Goal: Information Seeking & Learning: Learn about a topic

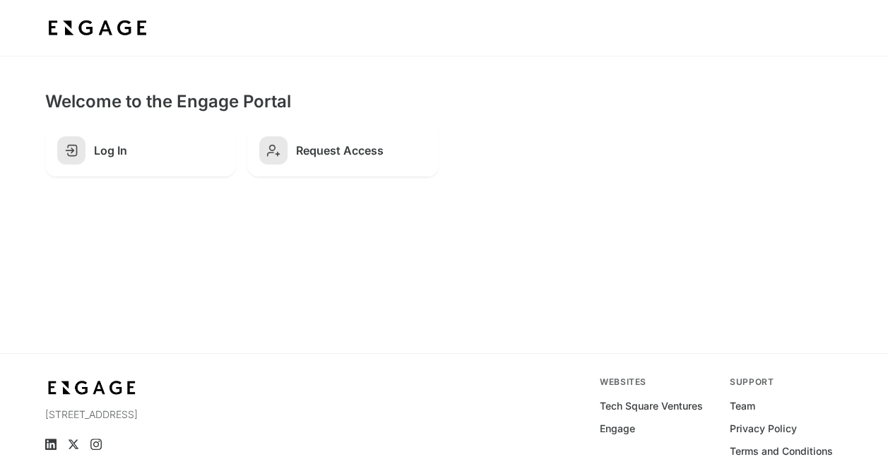
click at [144, 153] on h2 "Log In" at bounding box center [159, 150] width 130 height 14
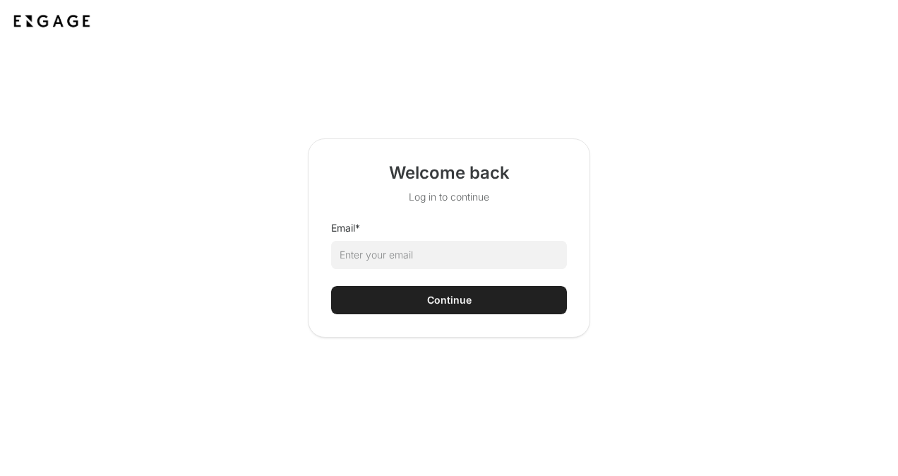
click at [359, 236] on html "Welcome back Log in to continue Email * Continue" at bounding box center [449, 238] width 898 height 476
click at [364, 242] on html "Welcome back Log in to continue Email * Continue" at bounding box center [449, 238] width 898 height 476
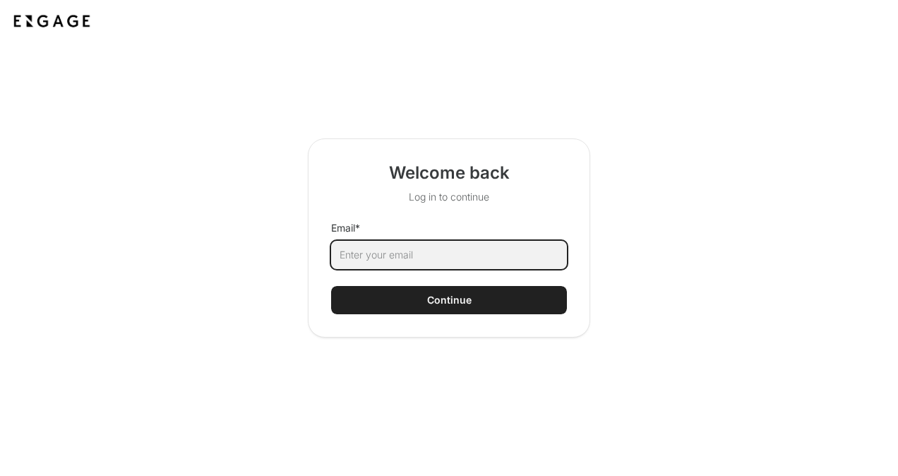
click at [372, 251] on input "Email *" at bounding box center [449, 255] width 236 height 28
type input "davitorres@coca-cola.com"
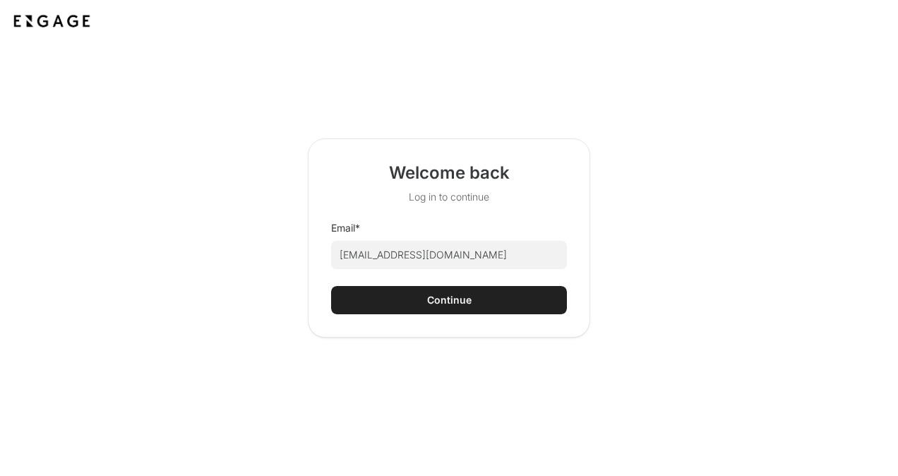
click at [427, 295] on div "Continue" at bounding box center [449, 300] width 45 height 14
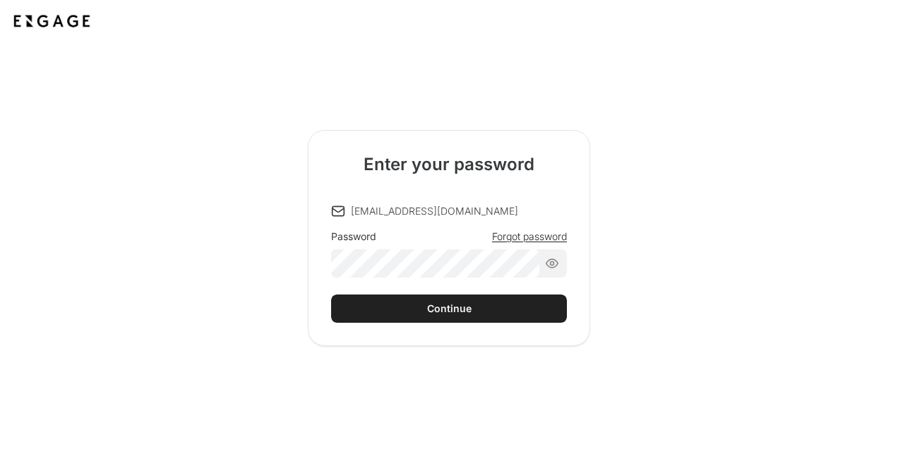
click at [356, 242] on div "Password" at bounding box center [353, 237] width 45 height 14
click at [420, 308] on button "Continue" at bounding box center [449, 309] width 236 height 28
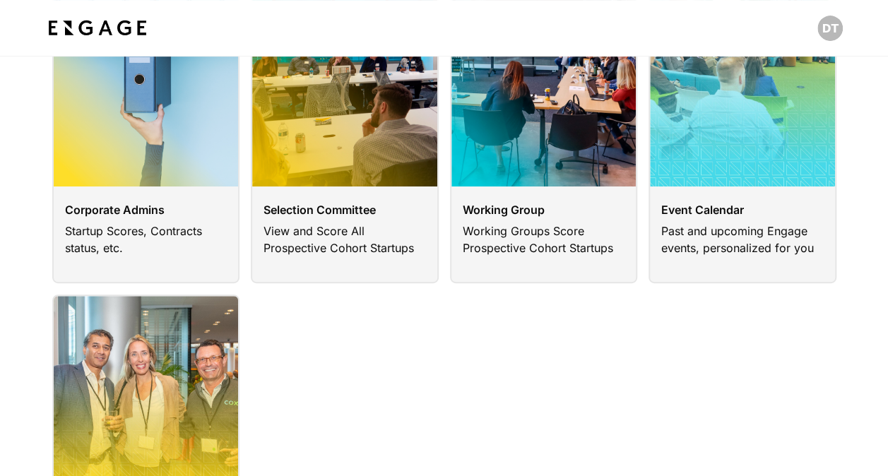
scroll to position [283, 0]
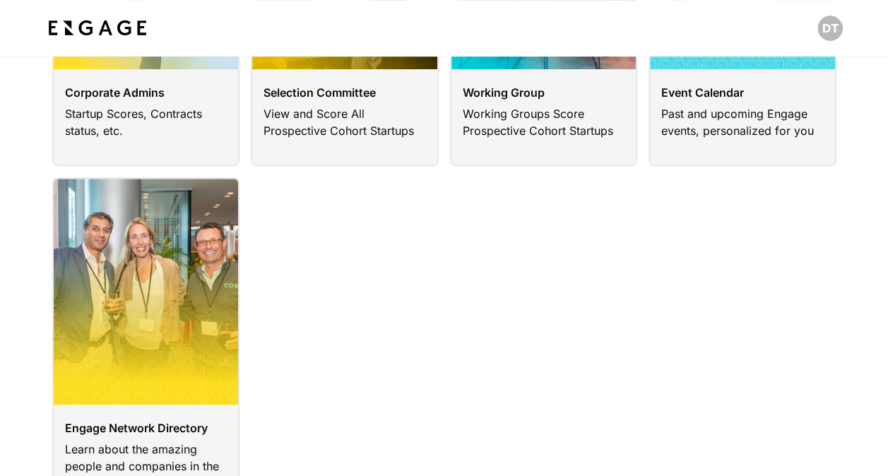
click at [164, 394] on link at bounding box center [146, 347] width 188 height 341
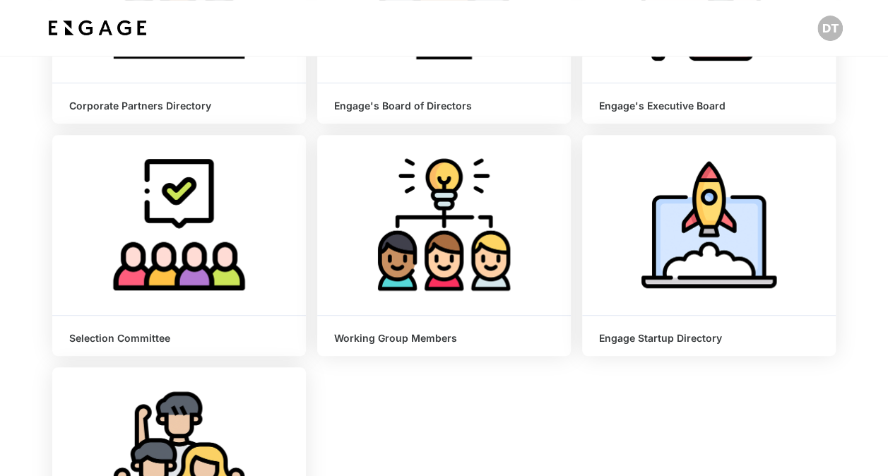
scroll to position [424, 0]
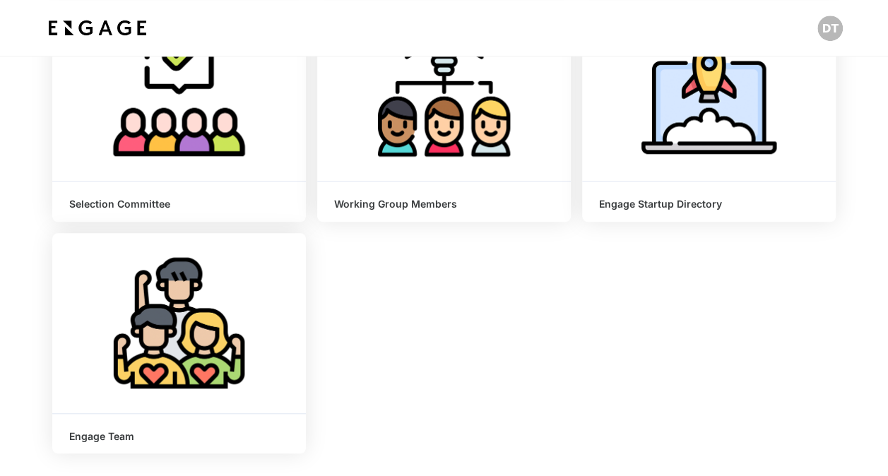
click at [697, 94] on span "Learn More" at bounding box center [708, 90] width 61 height 14
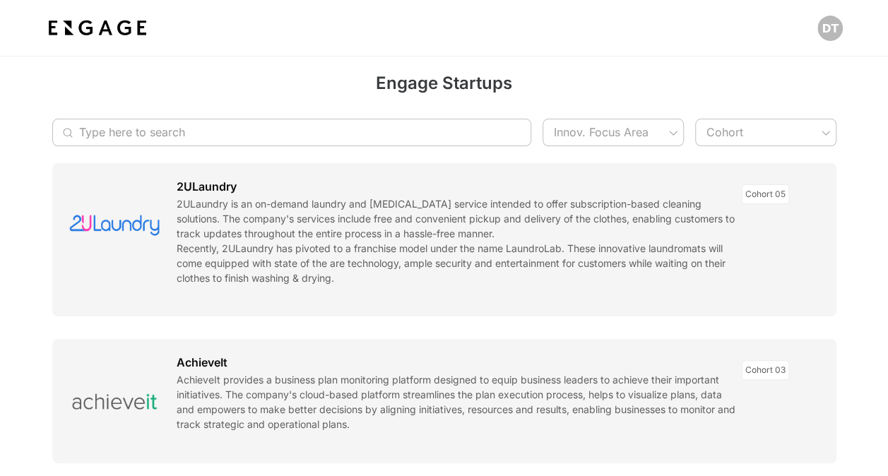
click at [293, 122] on input "Type here to search" at bounding box center [284, 133] width 410 height 28
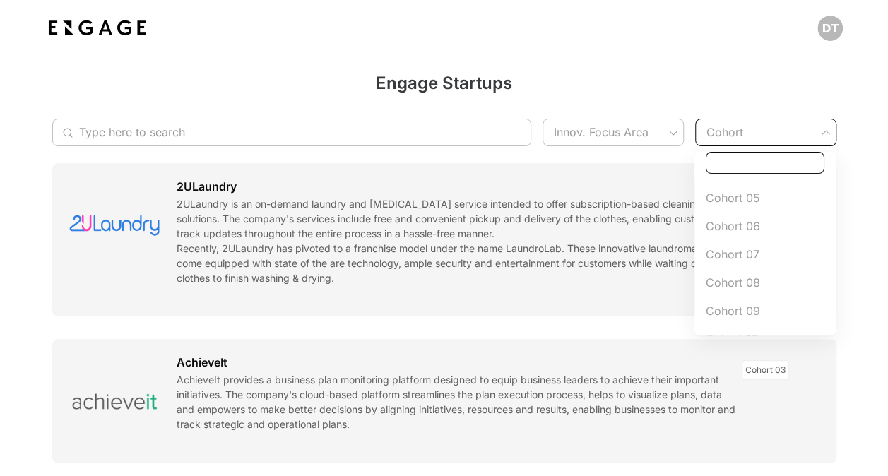
scroll to position [212, 0]
click at [752, 329] on span "Cohort 13" at bounding box center [765, 326] width 119 height 17
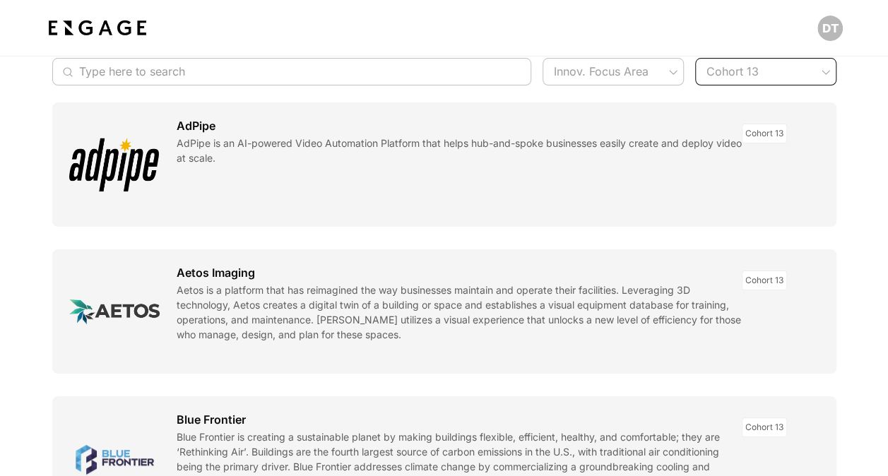
scroll to position [0, 0]
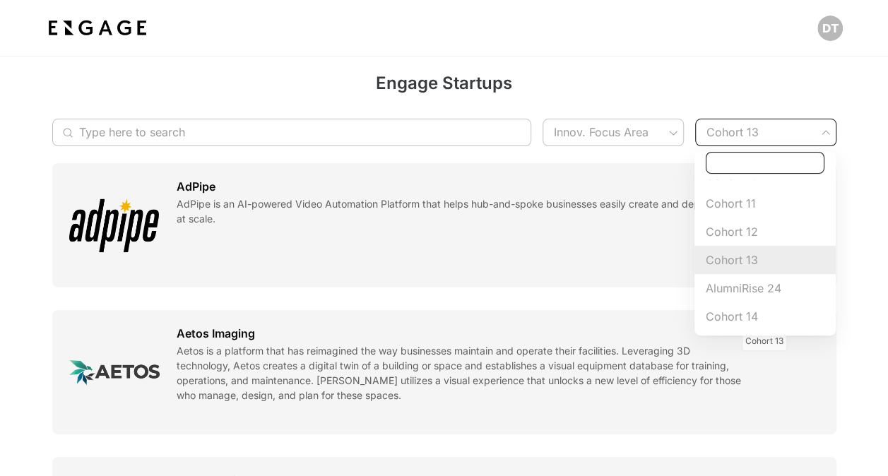
click at [748, 232] on span "Cohort 12" at bounding box center [765, 231] width 119 height 17
type input "Cohort 12"
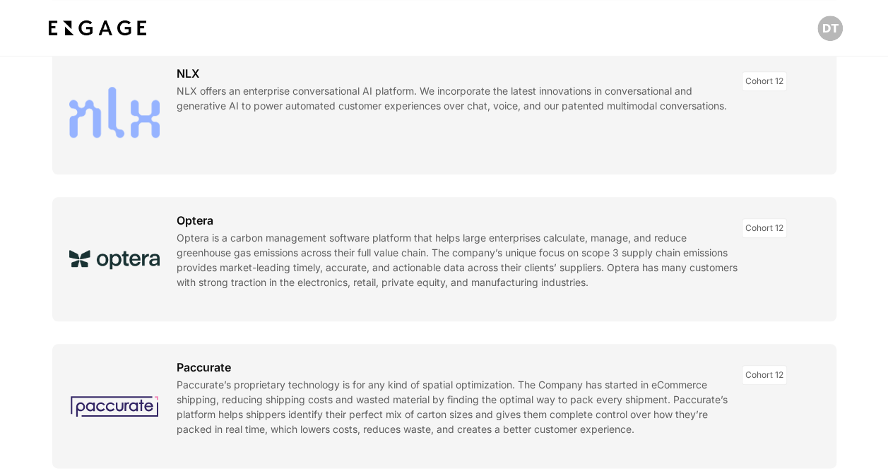
scroll to position [494, 0]
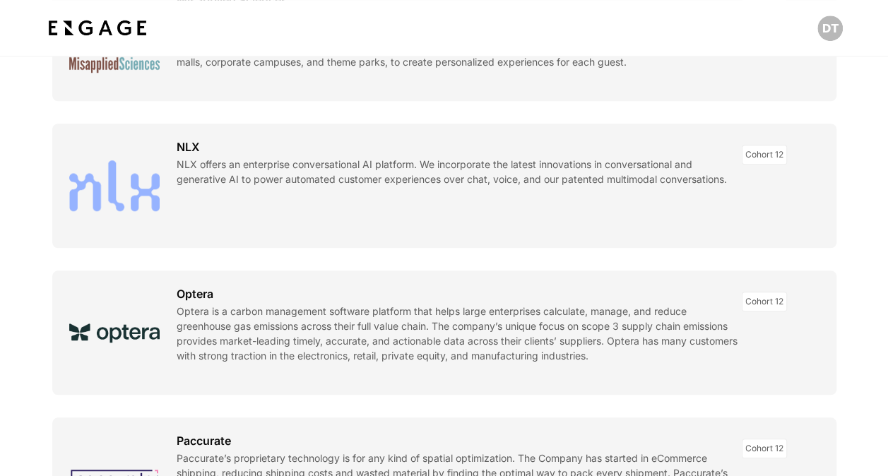
click at [121, 185] on link at bounding box center [444, 186] width 784 height 124
click at [109, 192] on link at bounding box center [444, 186] width 784 height 124
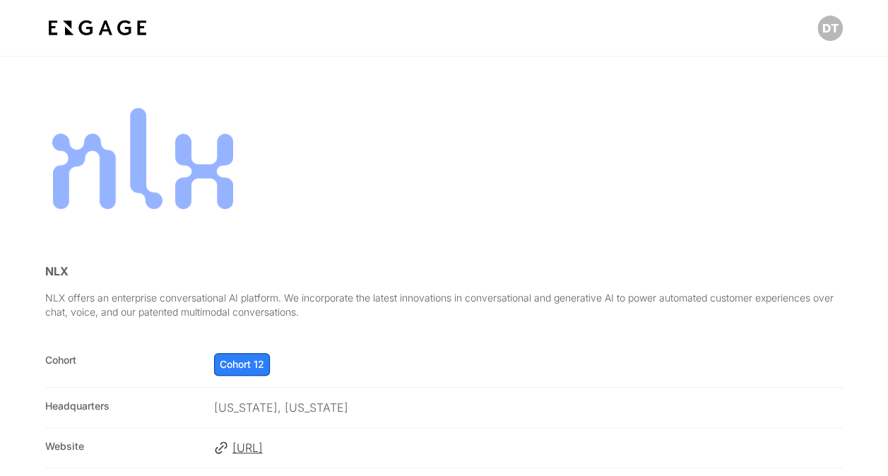
click at [305, 449] on span "[URL]" at bounding box center [537, 447] width 610 height 17
